Goal: Navigation & Orientation: Go to known website

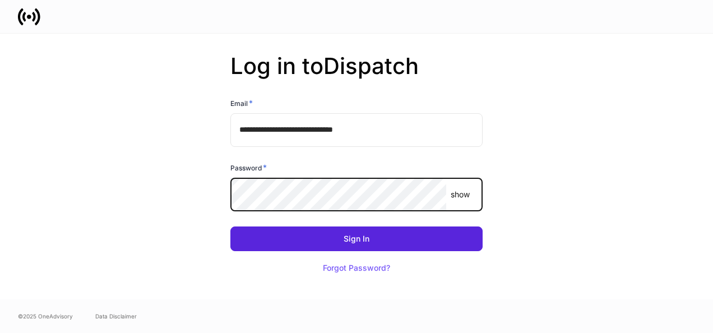
click at [230, 227] on button "Sign In" at bounding box center [356, 239] width 252 height 25
